Goal: Task Accomplishment & Management: Use online tool/utility

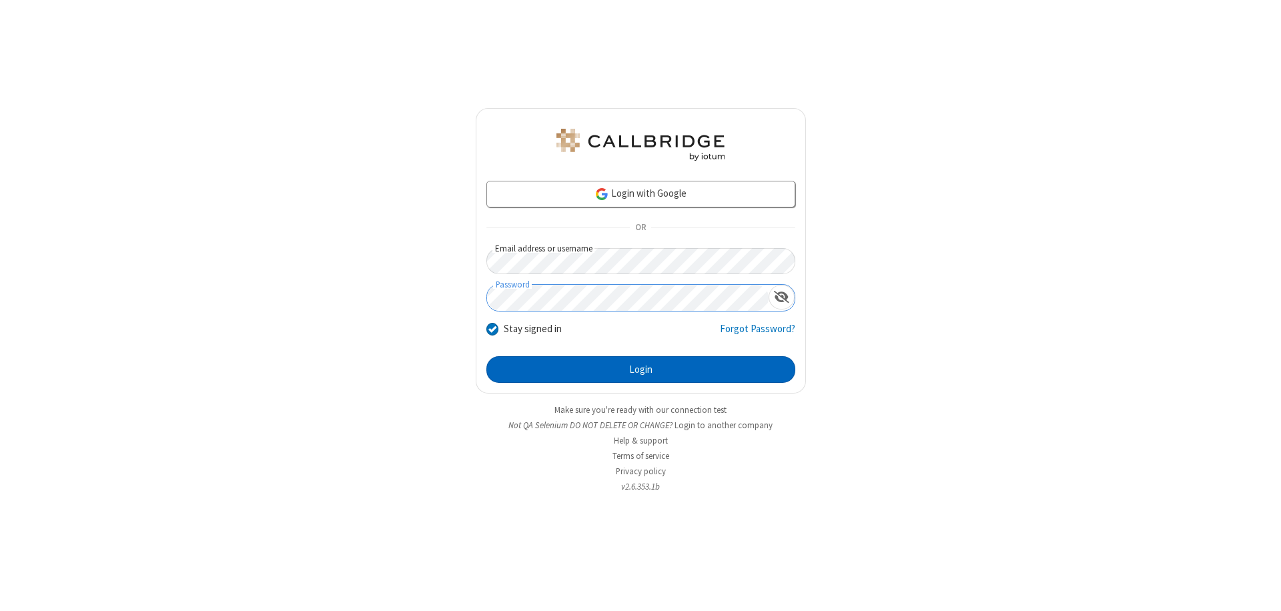
click at [640, 370] on button "Login" at bounding box center [640, 369] width 309 height 27
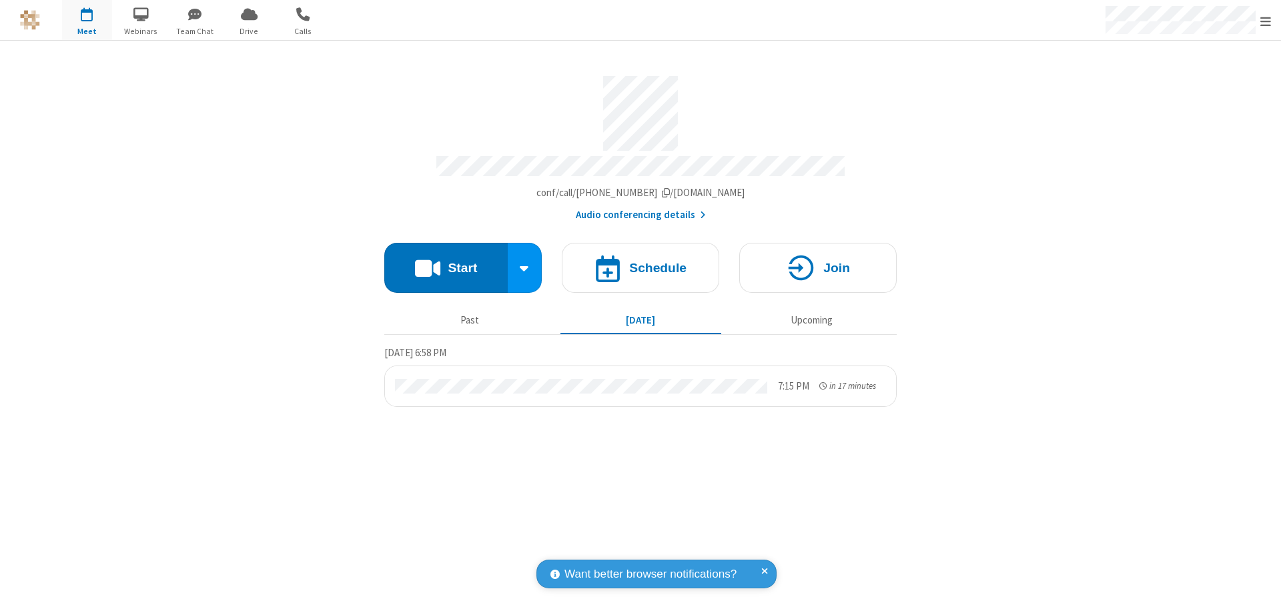
click at [446, 261] on button "Start" at bounding box center [445, 268] width 123 height 50
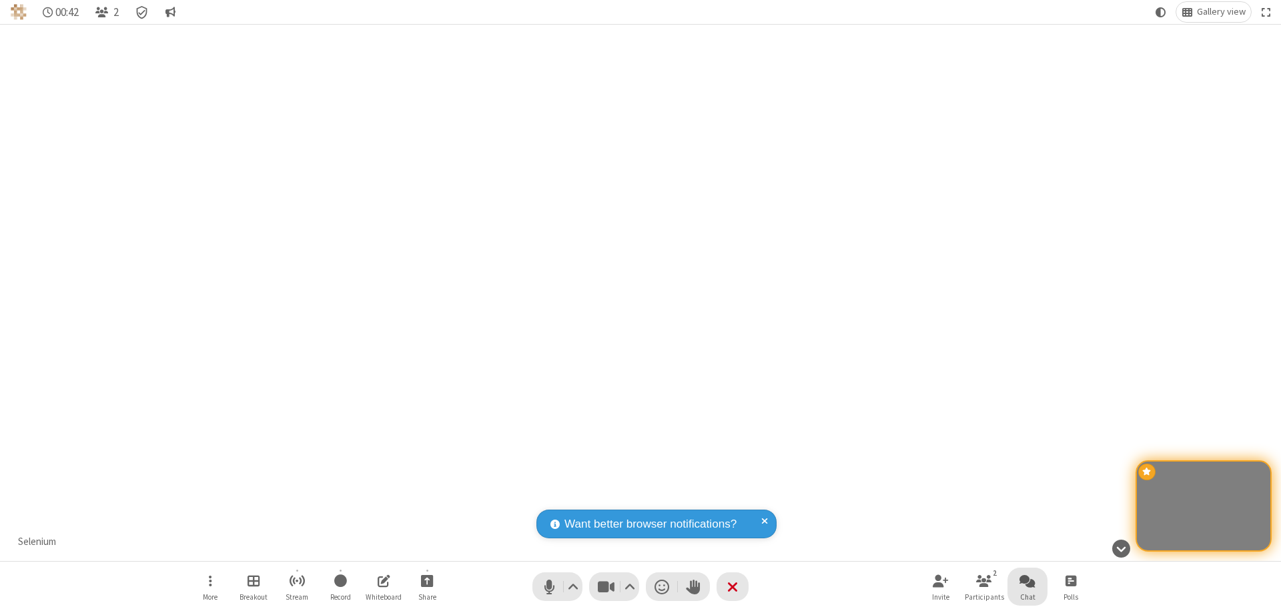
click at [1027, 580] on span "Open chat" at bounding box center [1027, 580] width 16 height 17
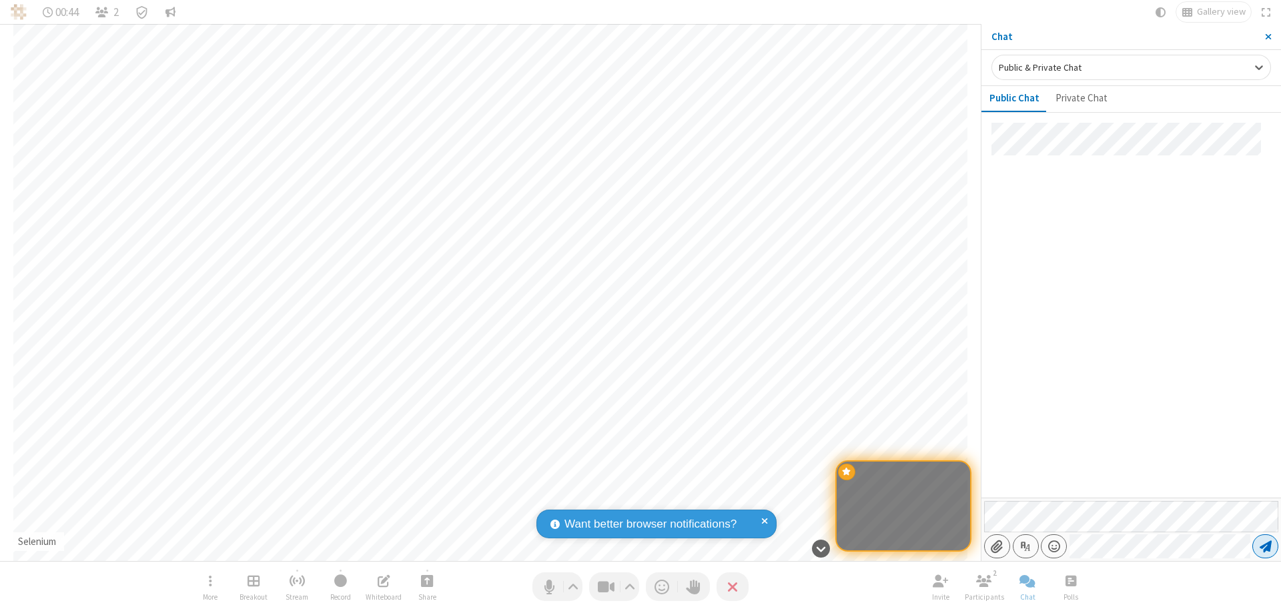
click at [1265, 546] on span "Send message" at bounding box center [1265, 546] width 12 height 13
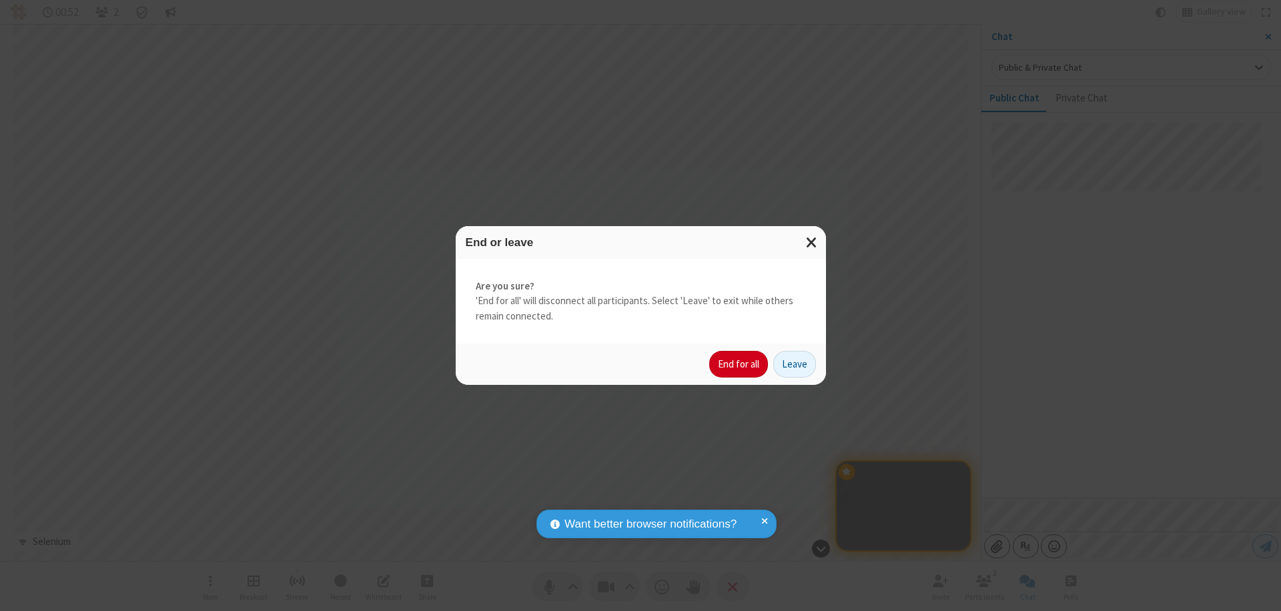
click at [739, 364] on button "End for all" at bounding box center [738, 364] width 59 height 27
